Goal: Find specific page/section: Find specific page/section

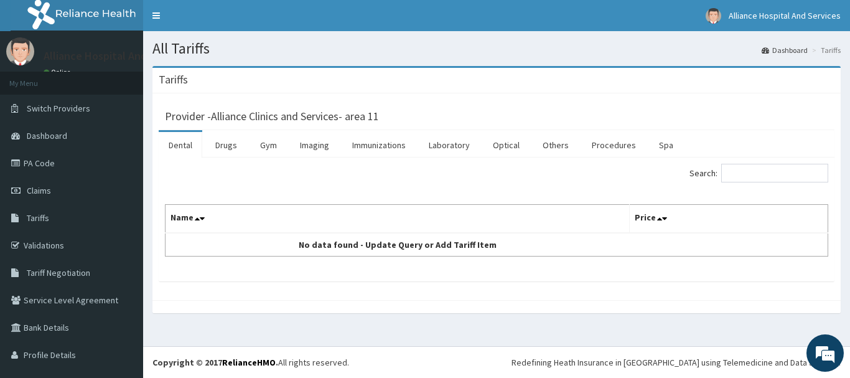
drag, startPoint x: 0, startPoint y: 0, endPoint x: 298, endPoint y: 183, distance: 349.6
click at [298, 183] on div "Search:" at bounding box center [497, 175] width 682 height 22
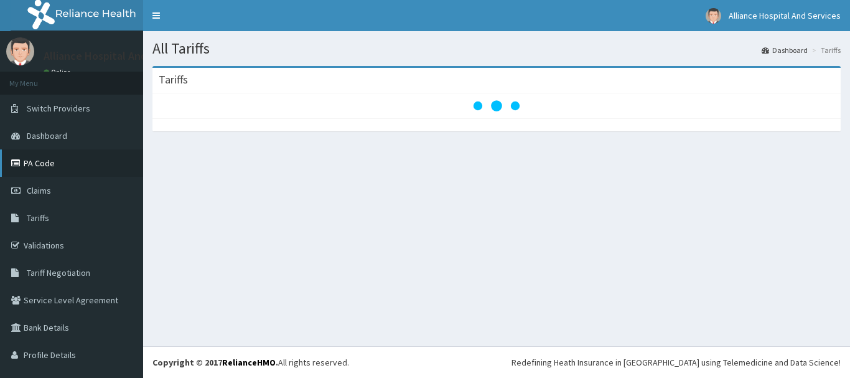
click at [75, 170] on link "PA Code" at bounding box center [71, 162] width 143 height 27
